Goal: Find specific page/section: Find specific page/section

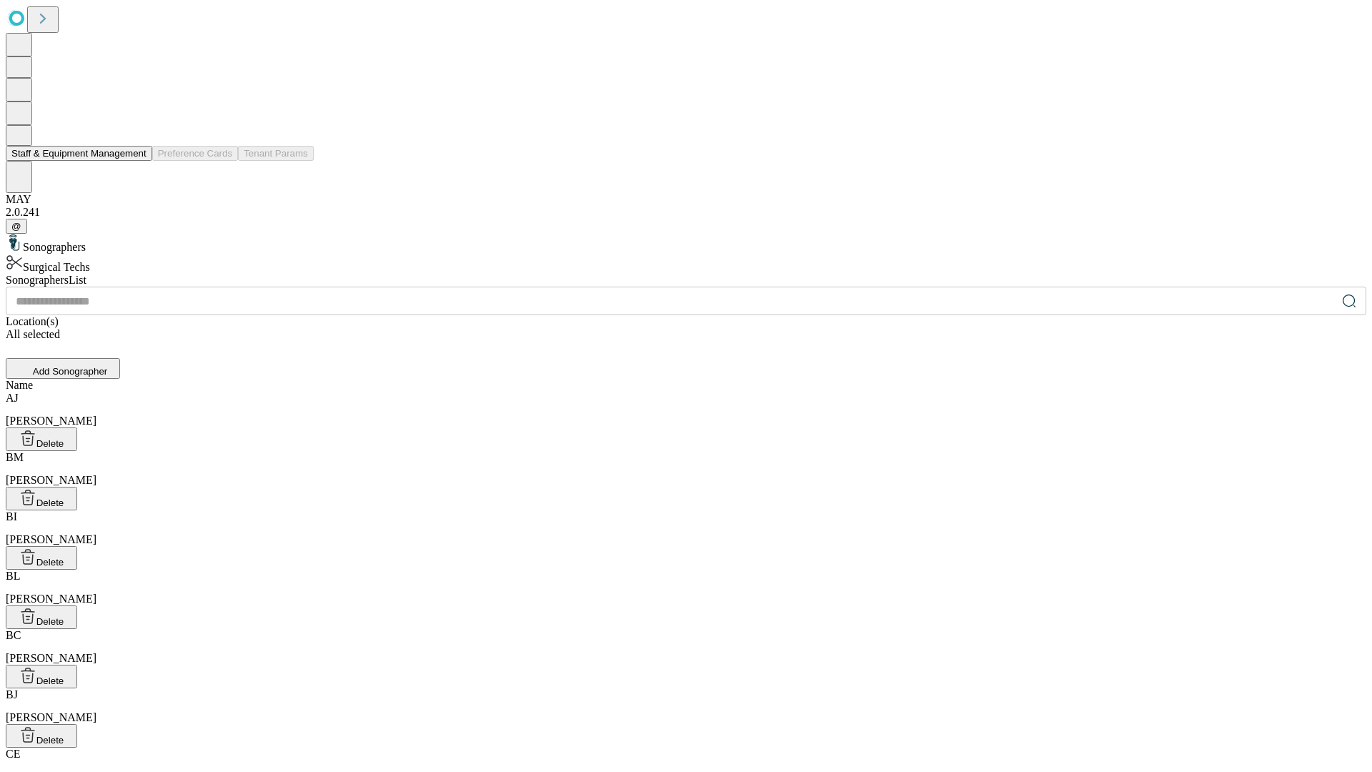
click at [136, 161] on button "Staff & Equipment Management" at bounding box center [79, 153] width 146 height 15
